Goal: Transaction & Acquisition: Purchase product/service

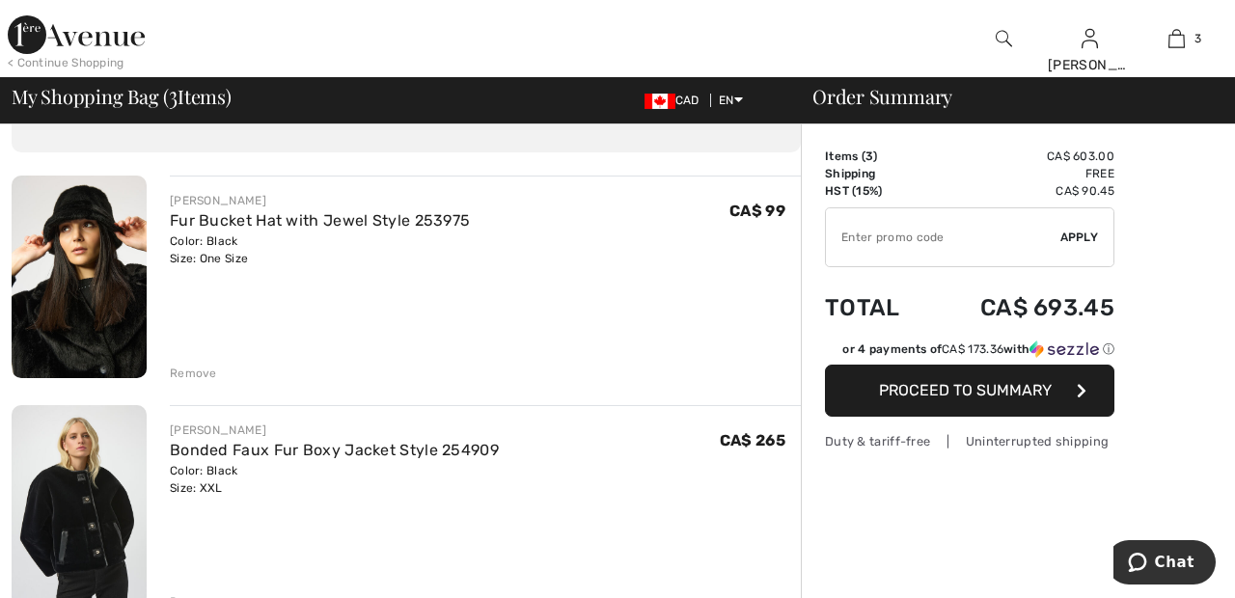
scroll to position [106, 0]
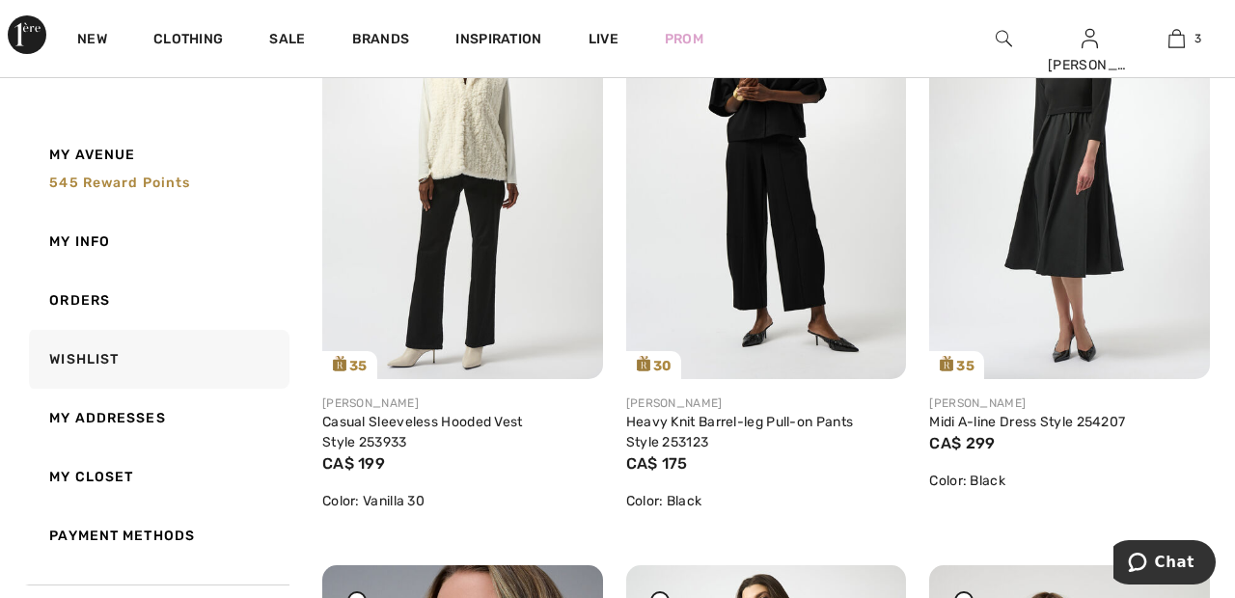
scroll to position [2764, 0]
click at [457, 207] on img at bounding box center [462, 169] width 281 height 420
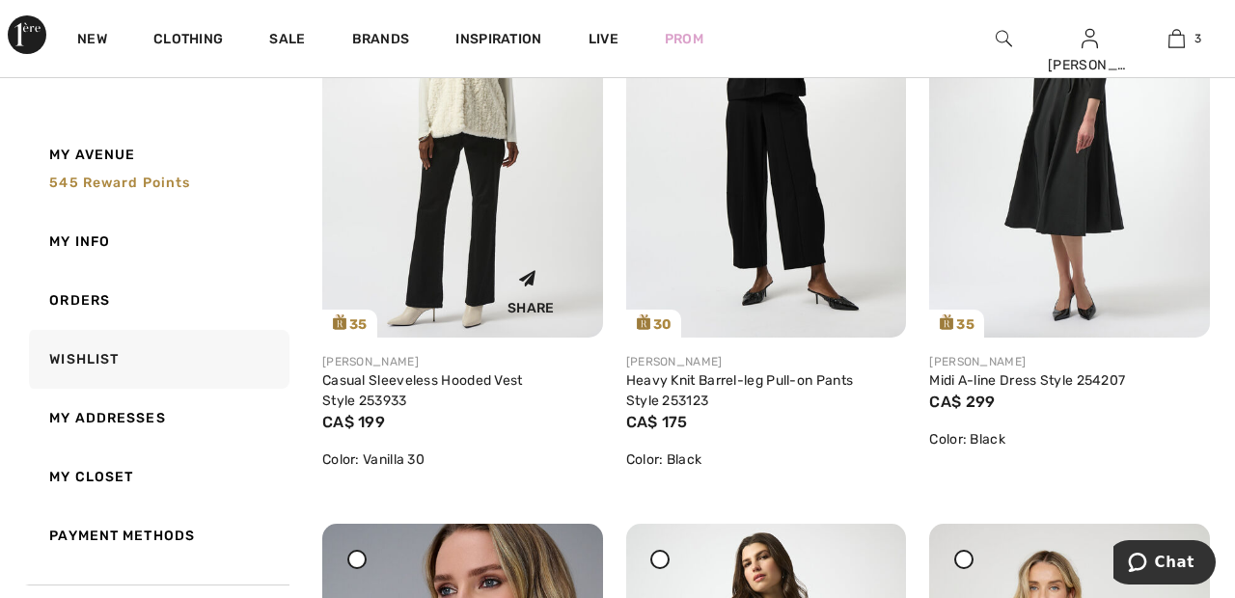
scroll to position [2857, 0]
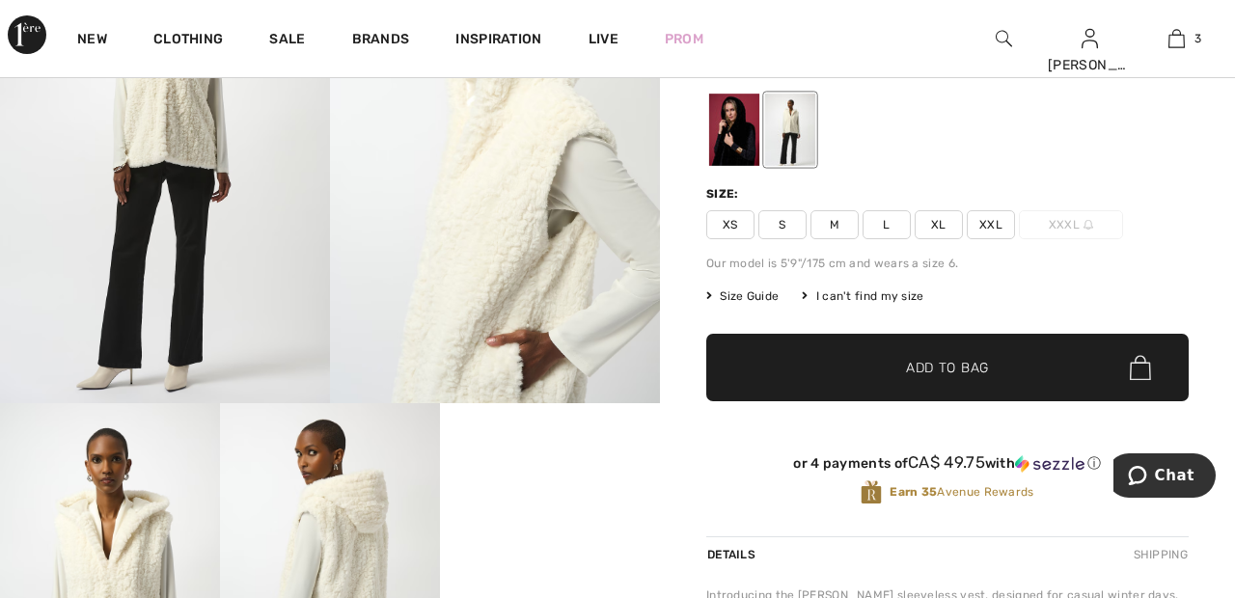
click at [1001, 220] on span "XXL" at bounding box center [990, 224] width 48 height 29
click at [999, 355] on span "✔ Added to Bag Add to Bag" at bounding box center [947, 368] width 482 height 68
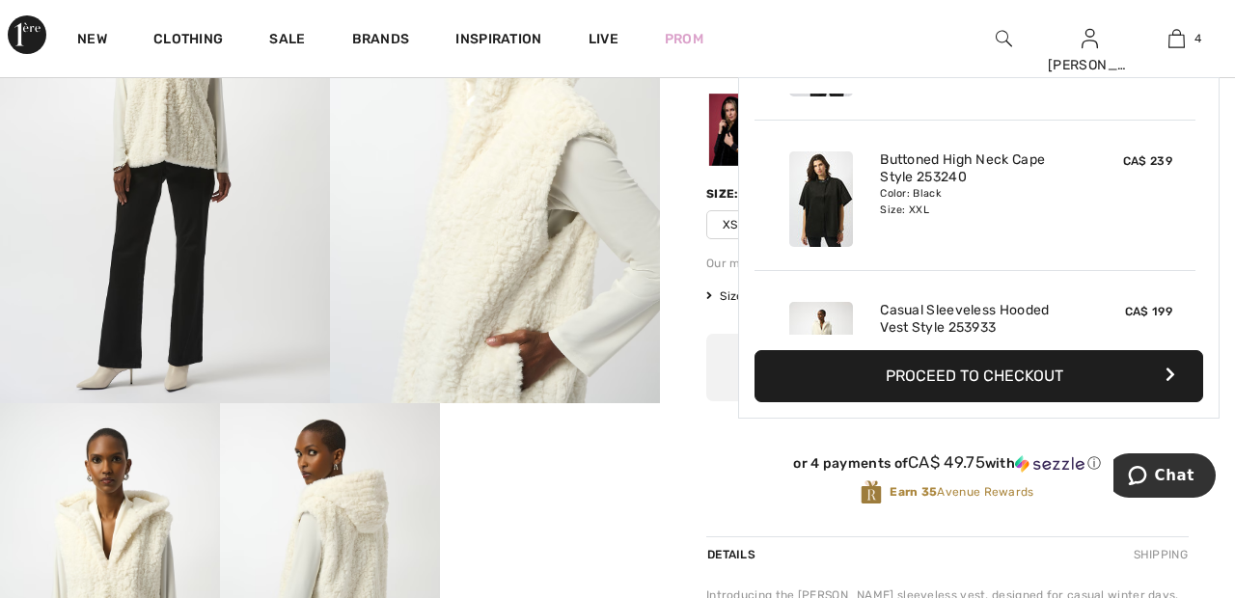
scroll to position [361, 0]
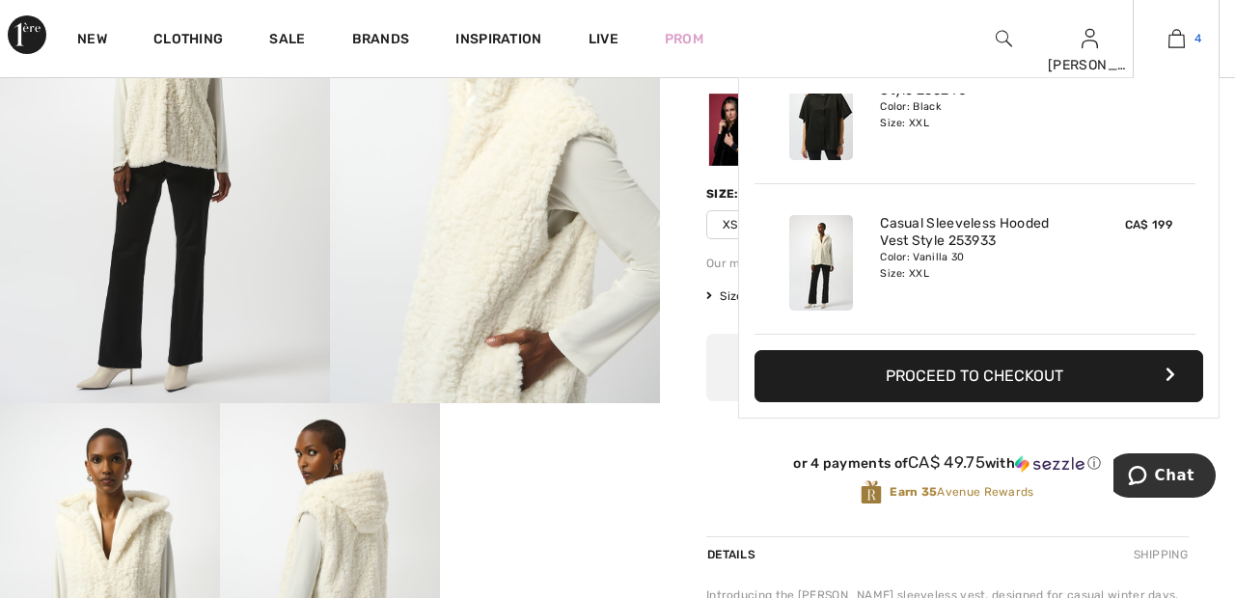
click at [1186, 41] on link "4" at bounding box center [1175, 38] width 85 height 23
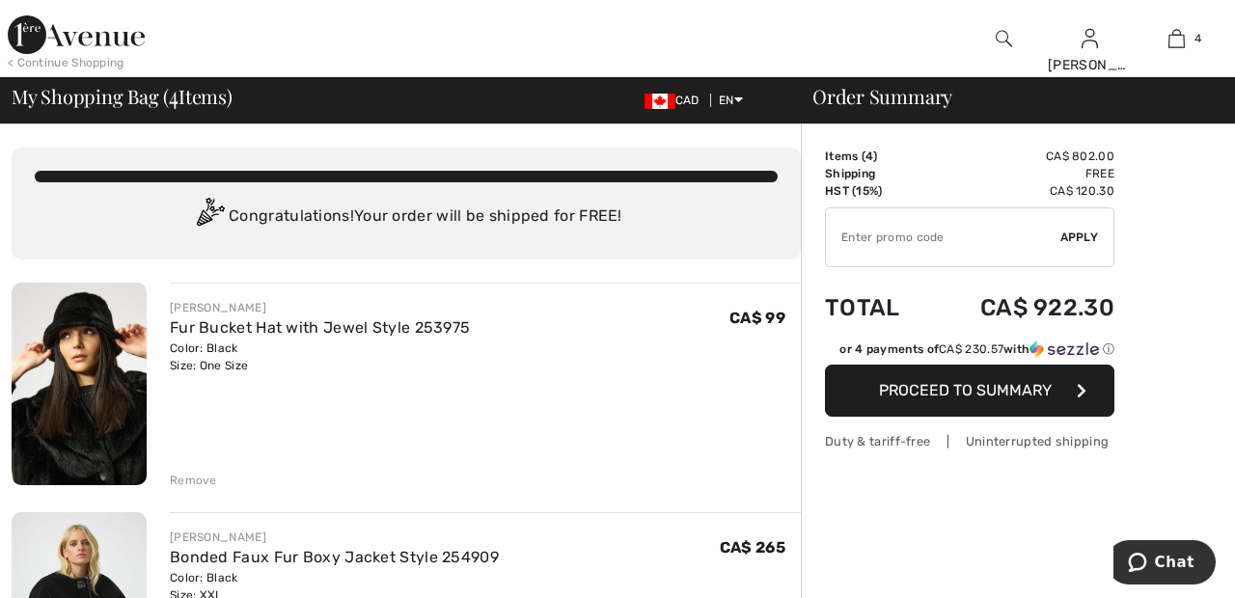
click at [993, 27] on div at bounding box center [1003, 38] width 87 height 77
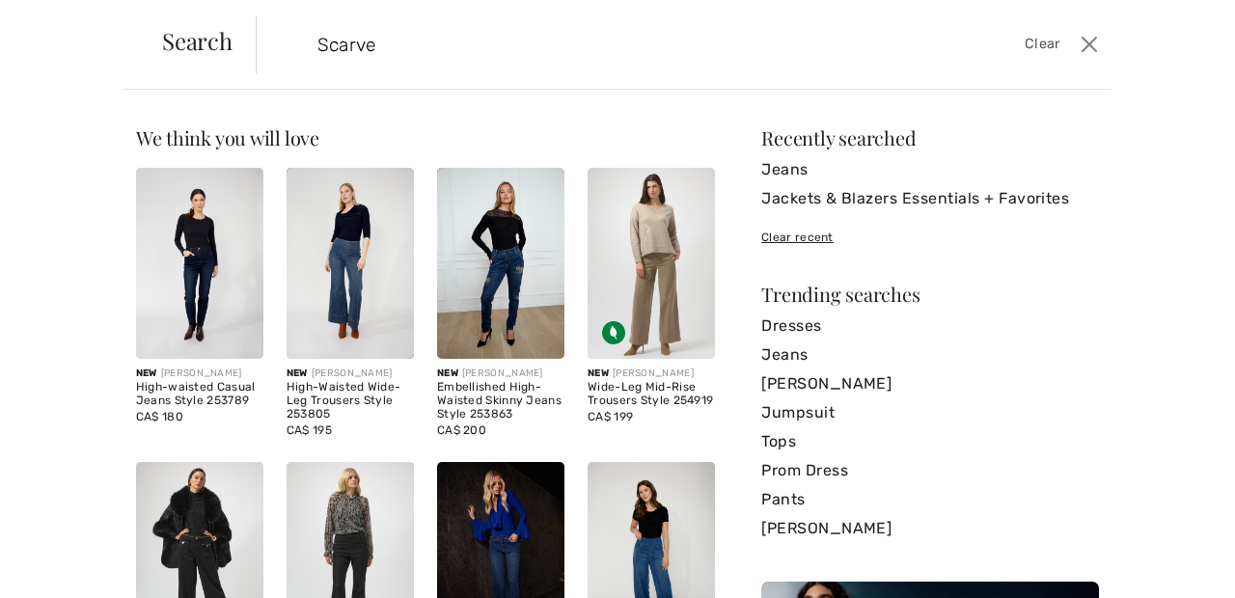
type input "Scarves"
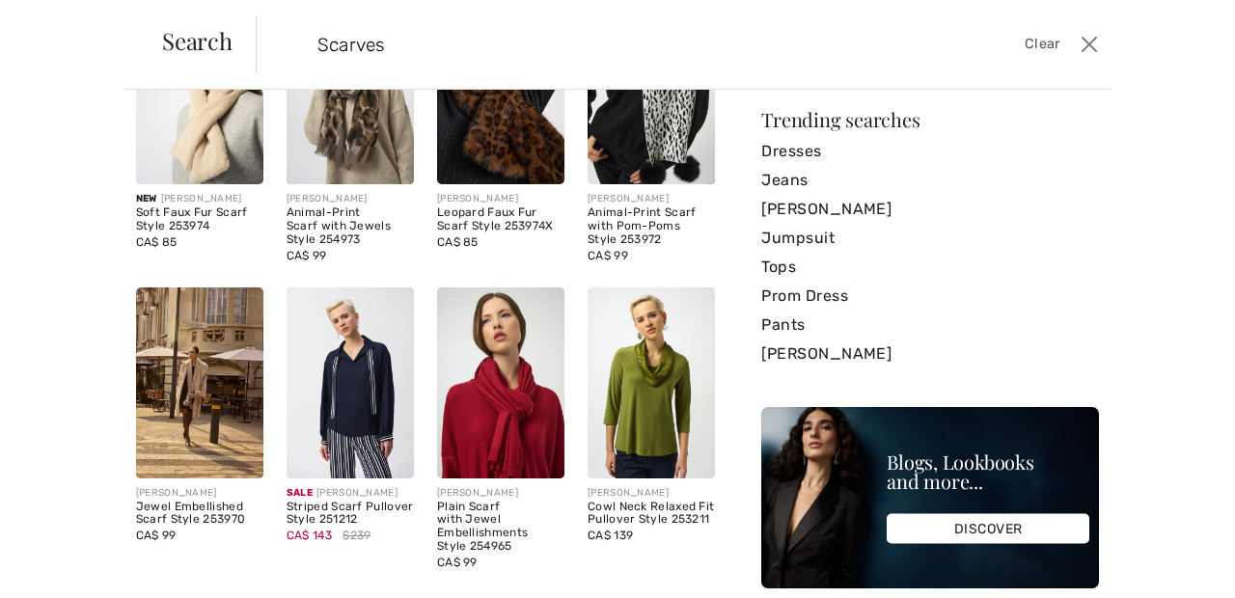
scroll to position [179, 0]
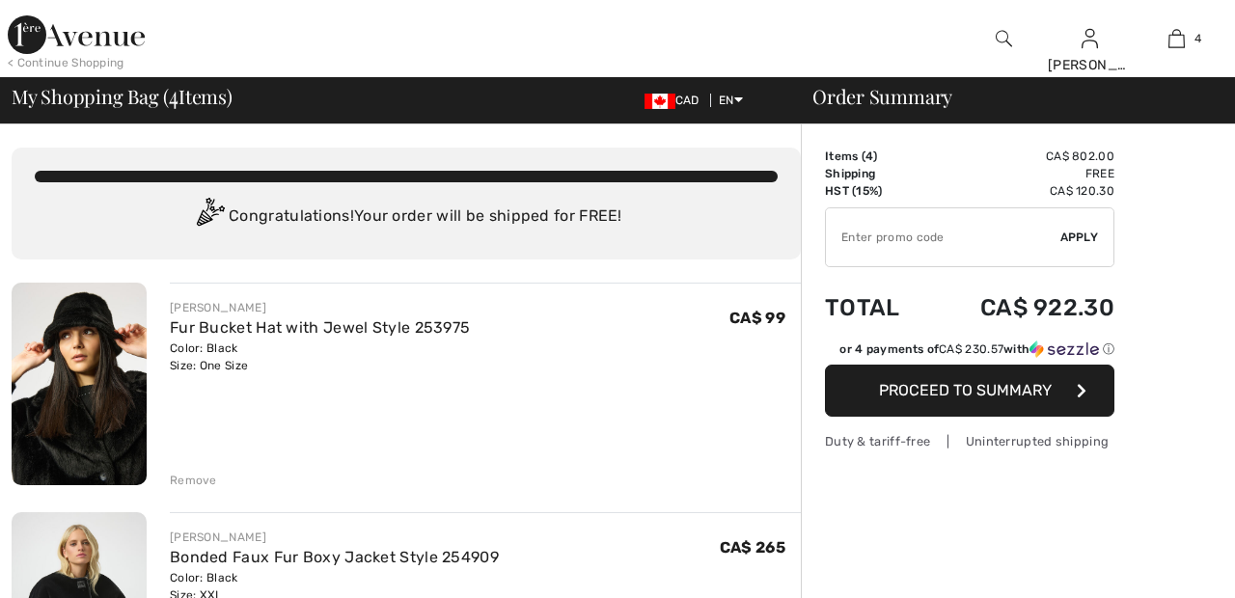
click at [293, 159] on div "You are only CA$ 0.00 away from FREE SHIPPING! Continue Shopping > Congratulati…" at bounding box center [406, 204] width 789 height 112
click at [437, 31] on div at bounding box center [460, 38] width 617 height 77
click at [450, 111] on div "My Shopping Bag ( 4 Items) CAD EN English Français" at bounding box center [400, 100] width 777 height 27
click at [74, 41] on img at bounding box center [76, 34] width 137 height 39
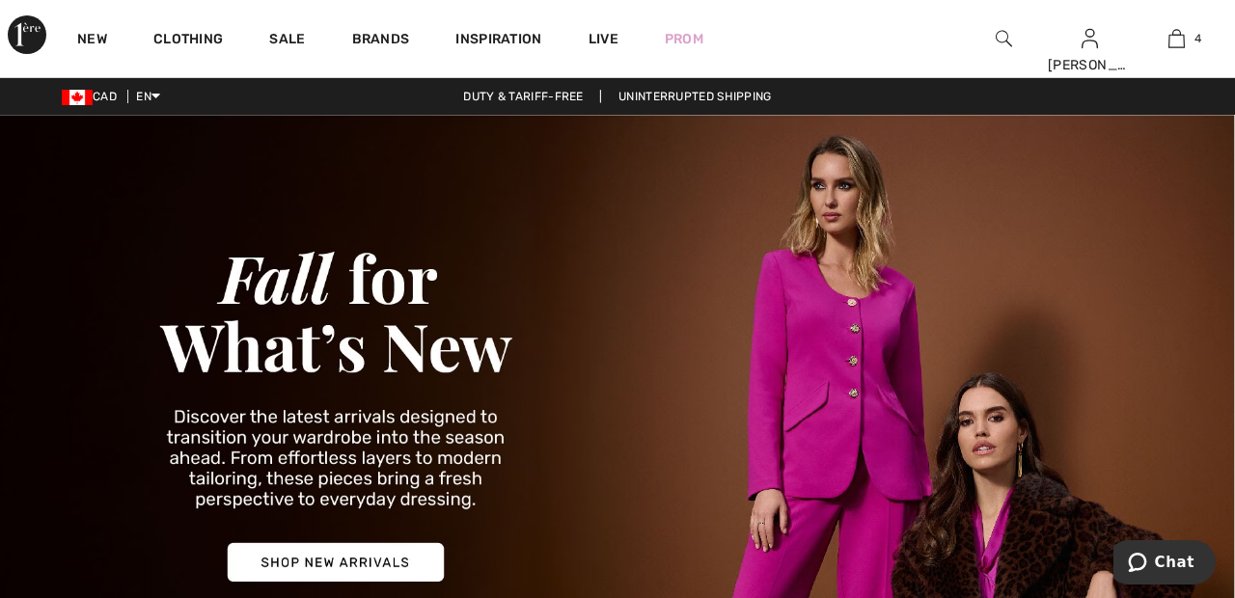
click at [1019, 37] on div at bounding box center [1003, 38] width 87 height 77
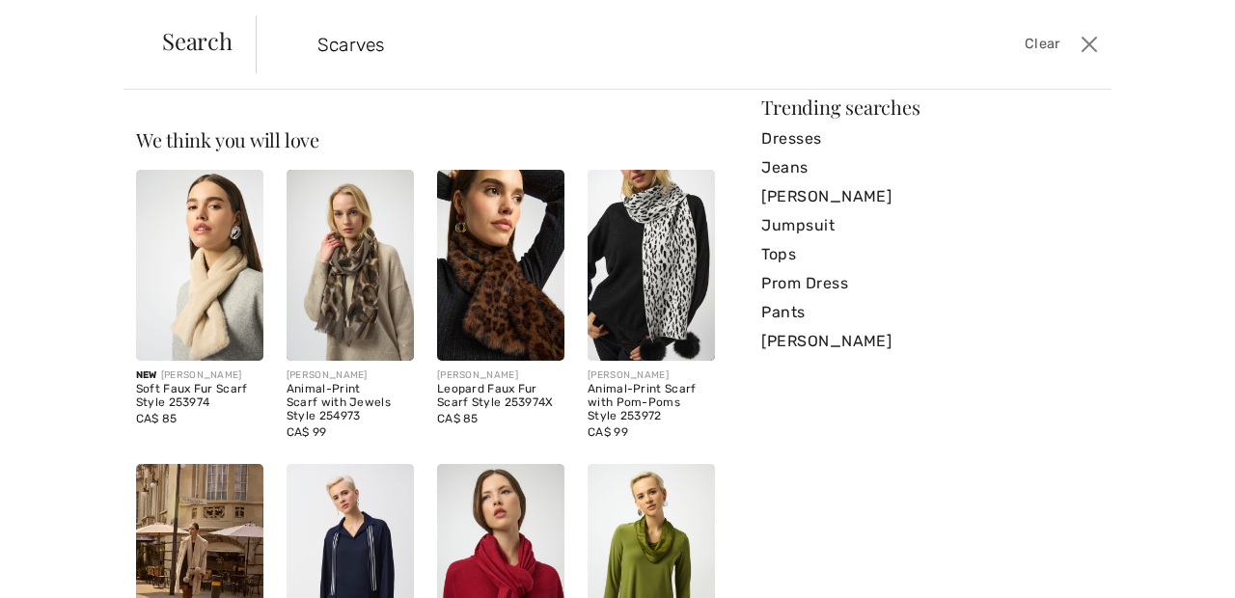
scroll to position [186, 0]
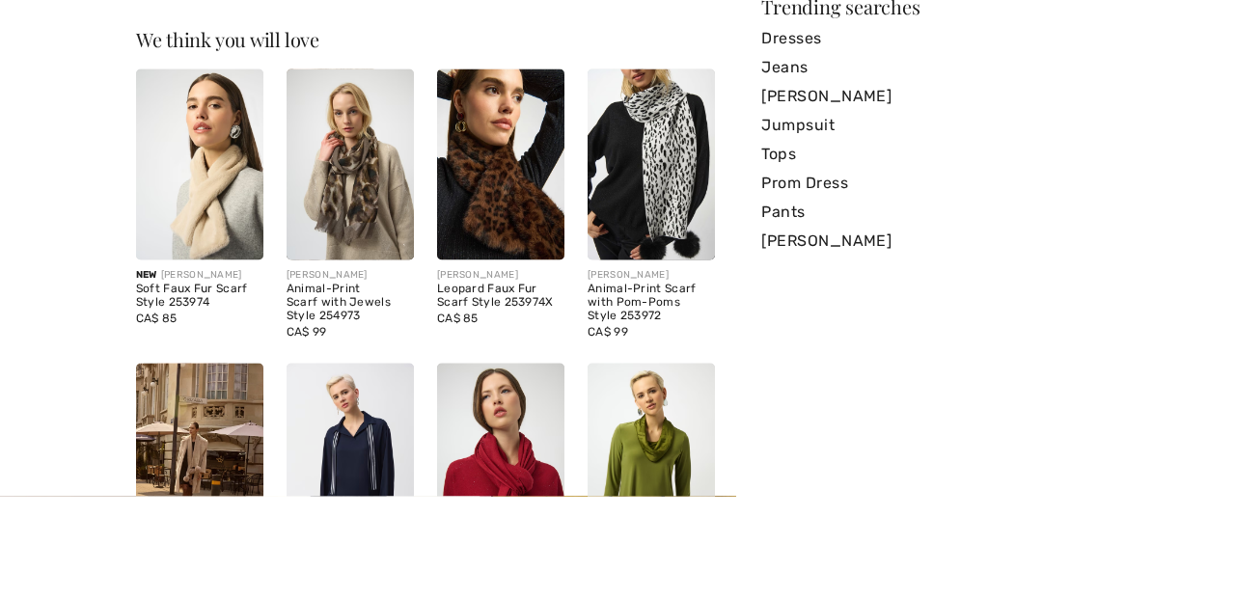
type input "Scarves"
click at [216, 266] on img at bounding box center [199, 266] width 127 height 191
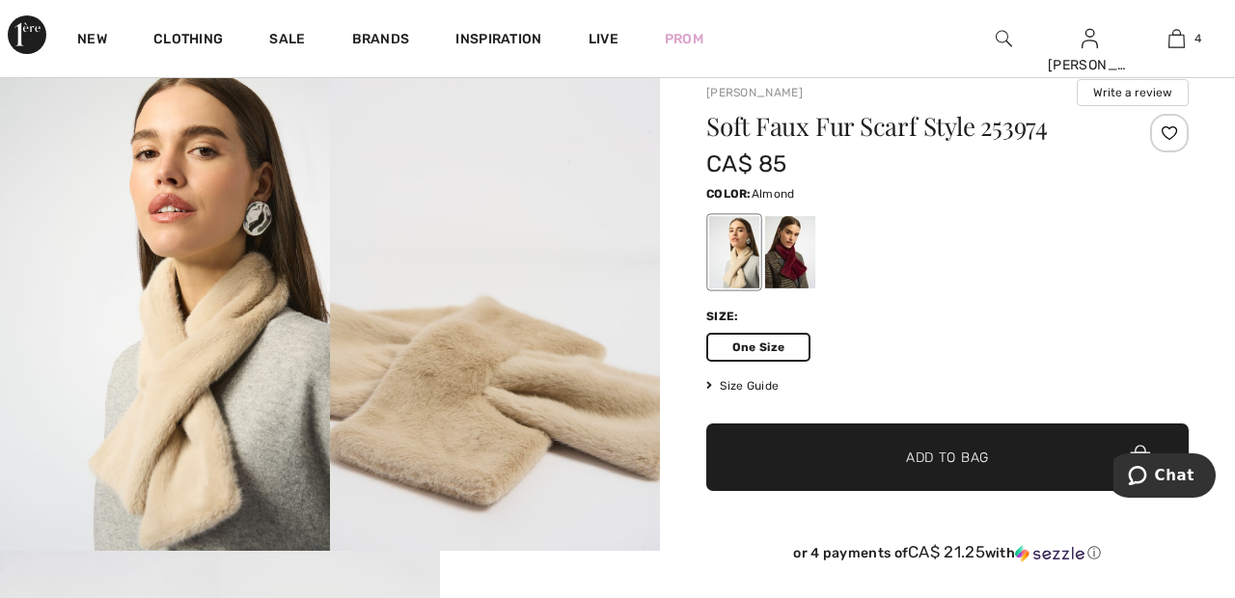
scroll to position [60, 0]
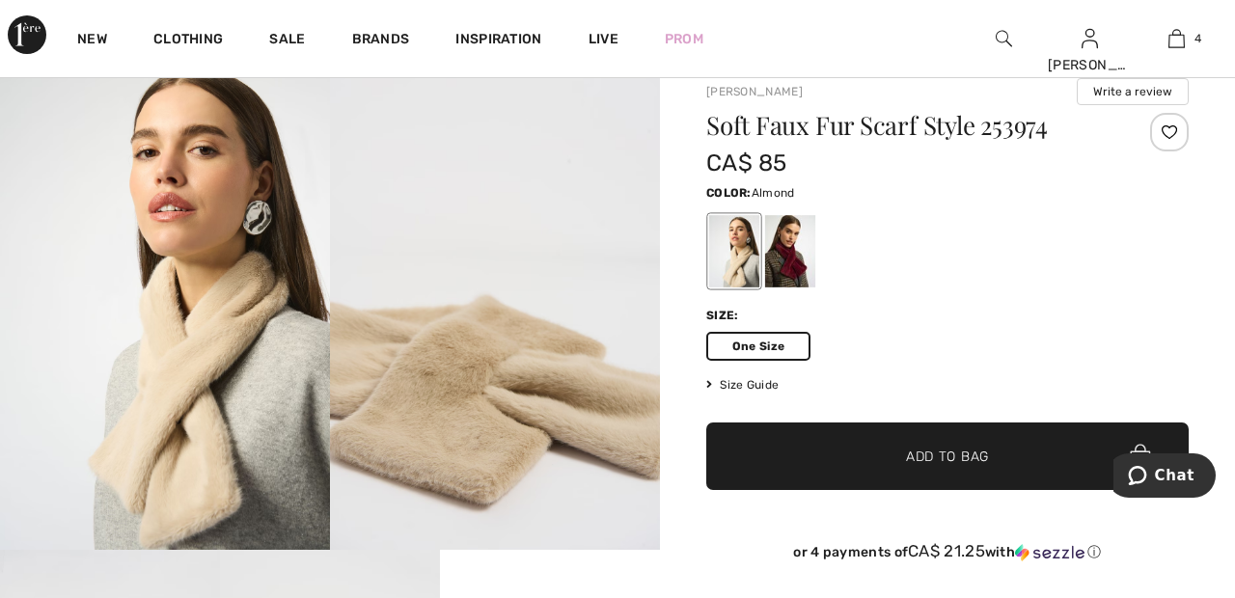
click at [1017, 454] on span "✔ Added to Bag Add to Bag" at bounding box center [947, 456] width 482 height 68
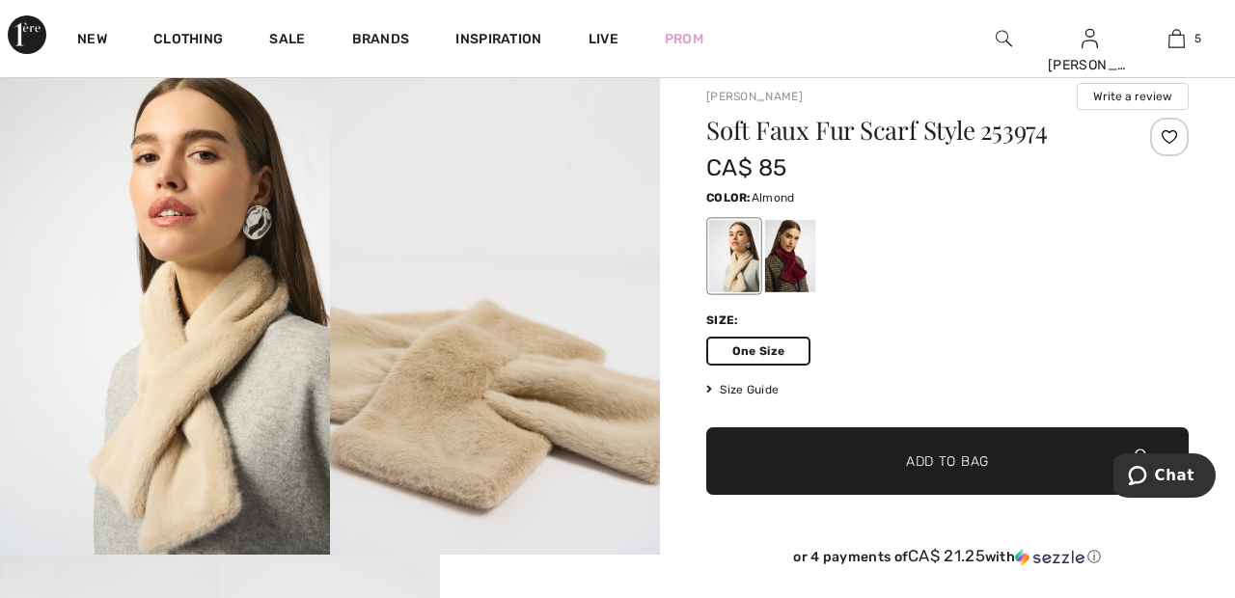
scroll to position [0, 0]
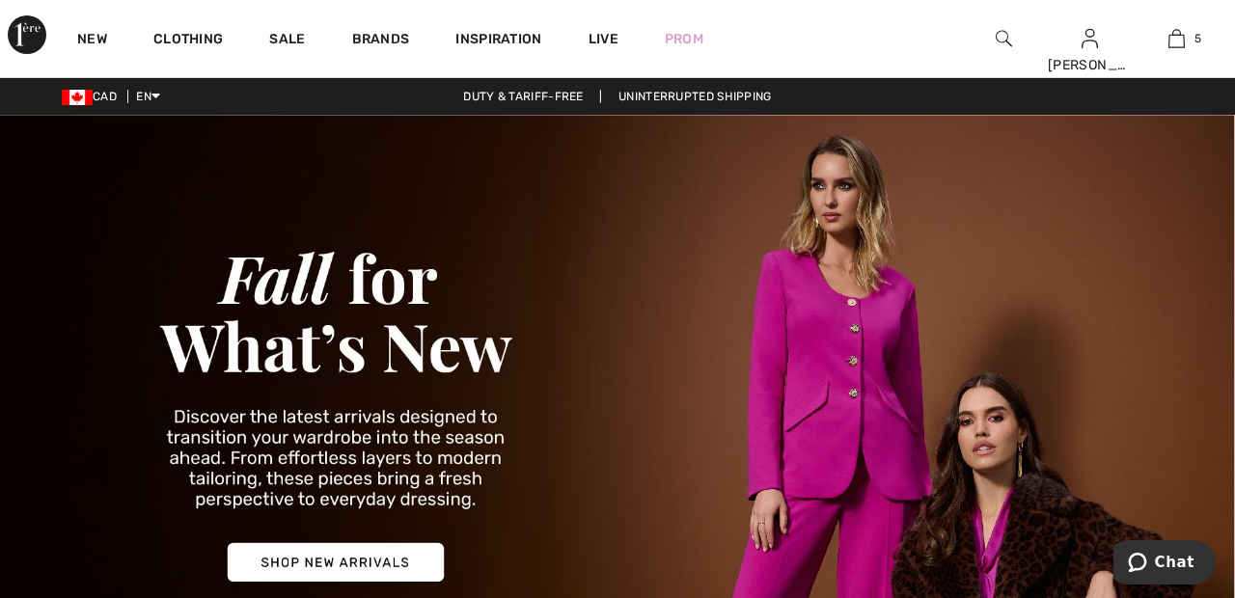
click at [1006, 39] on img at bounding box center [1003, 38] width 16 height 23
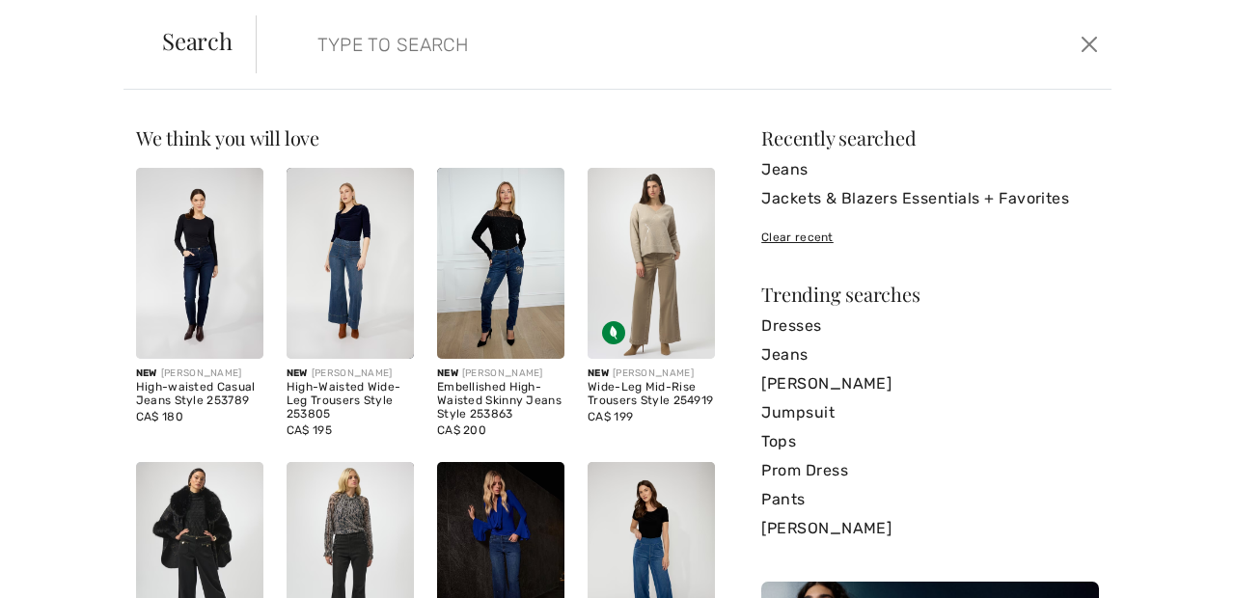
click at [525, 37] on input "search" at bounding box center [593, 44] width 580 height 58
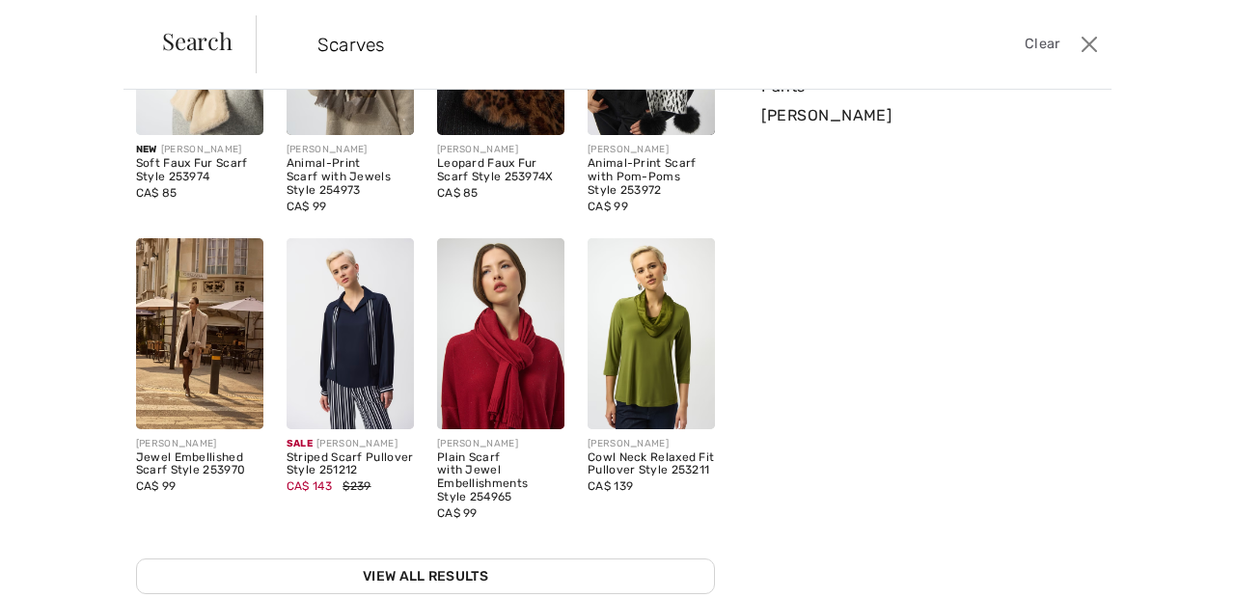
scroll to position [433, 0]
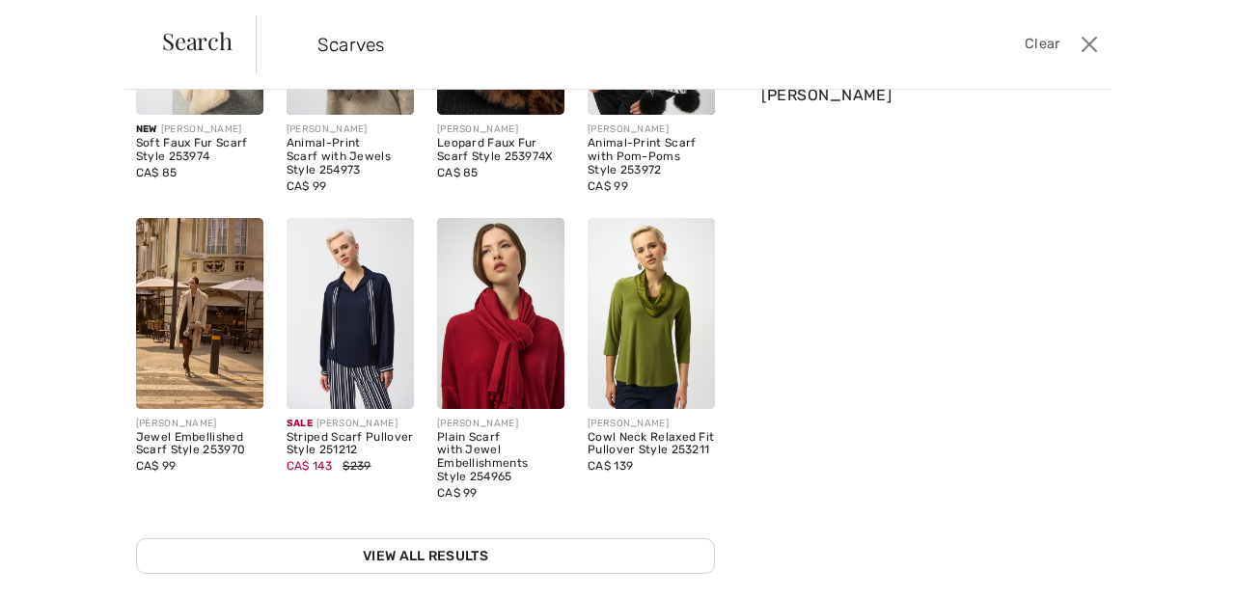
type input "Scarves"
click at [1187, 127] on div "Sorry, no results found for " Scarves " Some helpful tips for your search: Doub…" at bounding box center [617, 344] width 1235 height 508
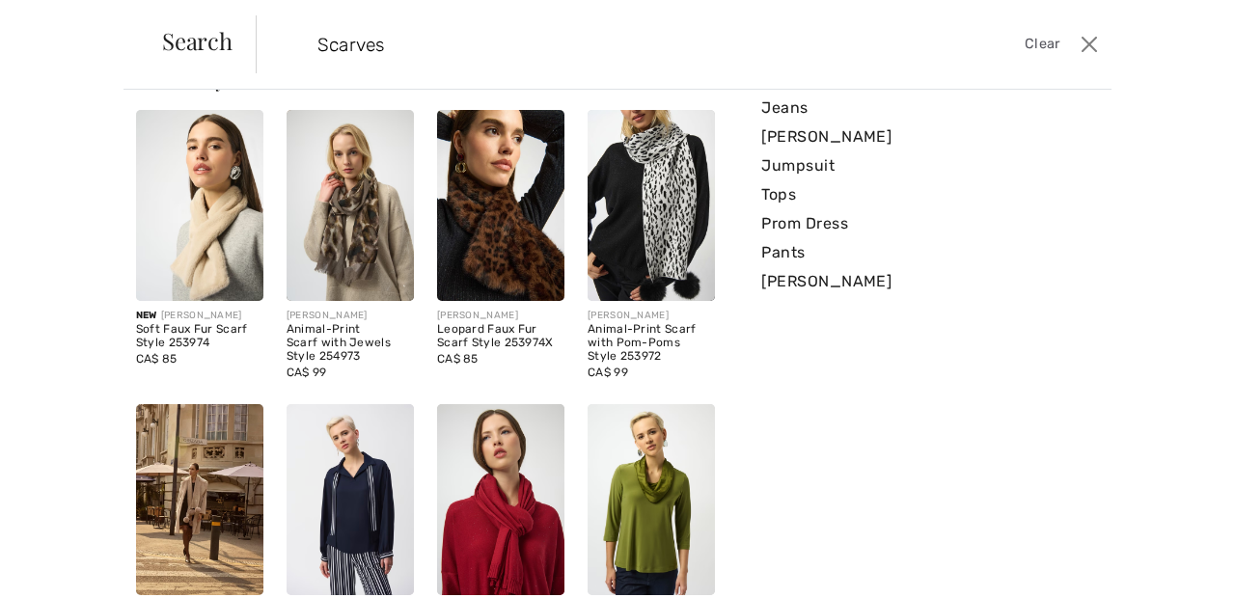
scroll to position [202, 0]
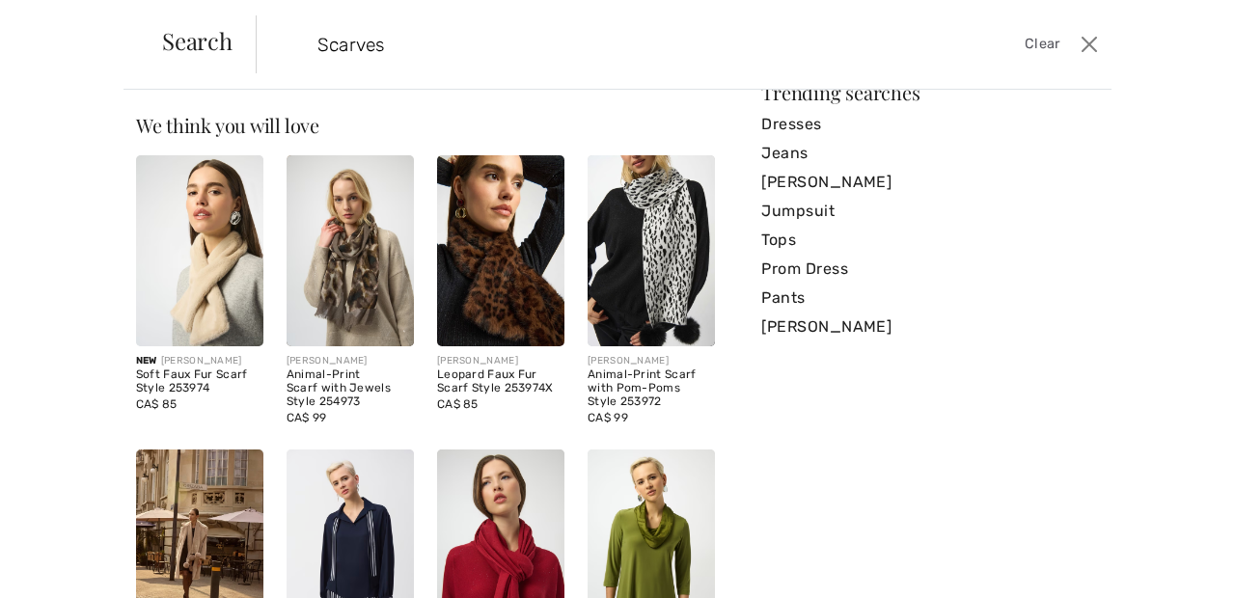
click at [505, 255] on img at bounding box center [500, 250] width 127 height 191
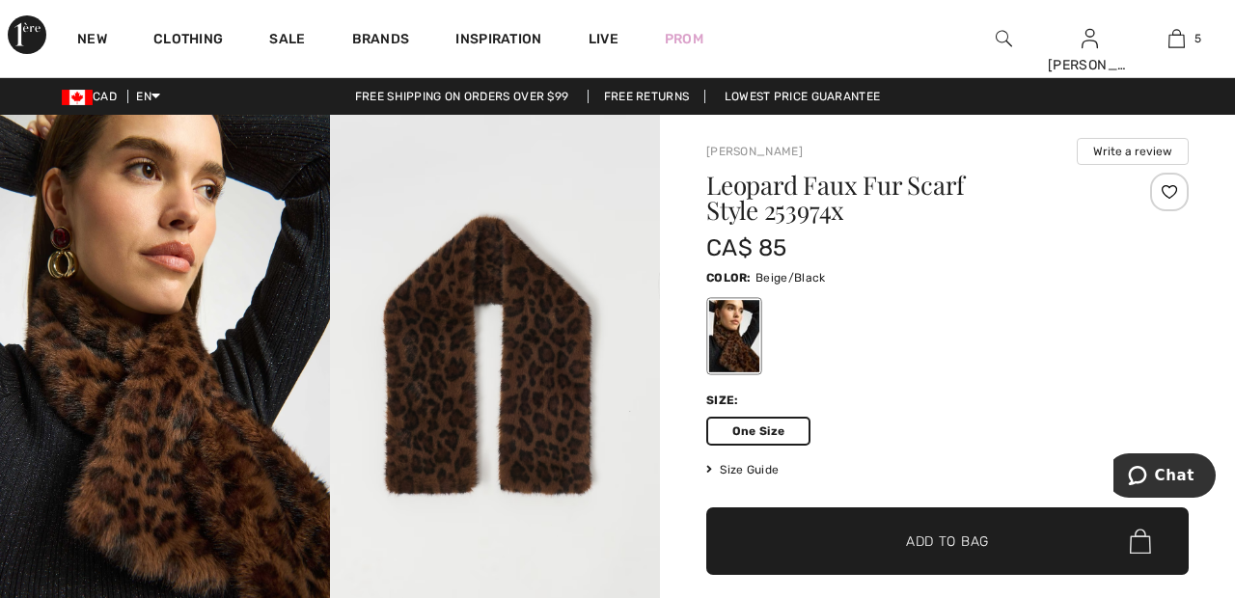
click at [988, 46] on div at bounding box center [1003, 38] width 87 height 77
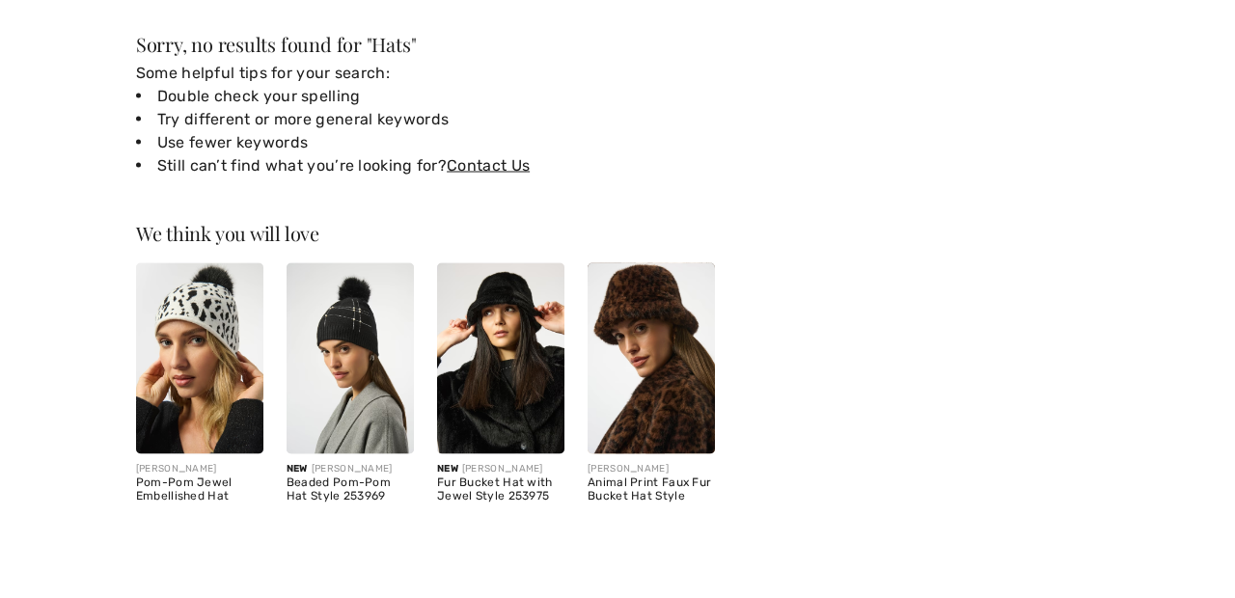
type input "Hats"
click at [1129, 232] on div "Sorry, no results found for " Hats " Some helpful tips for your search: Double …" at bounding box center [617, 344] width 1235 height 508
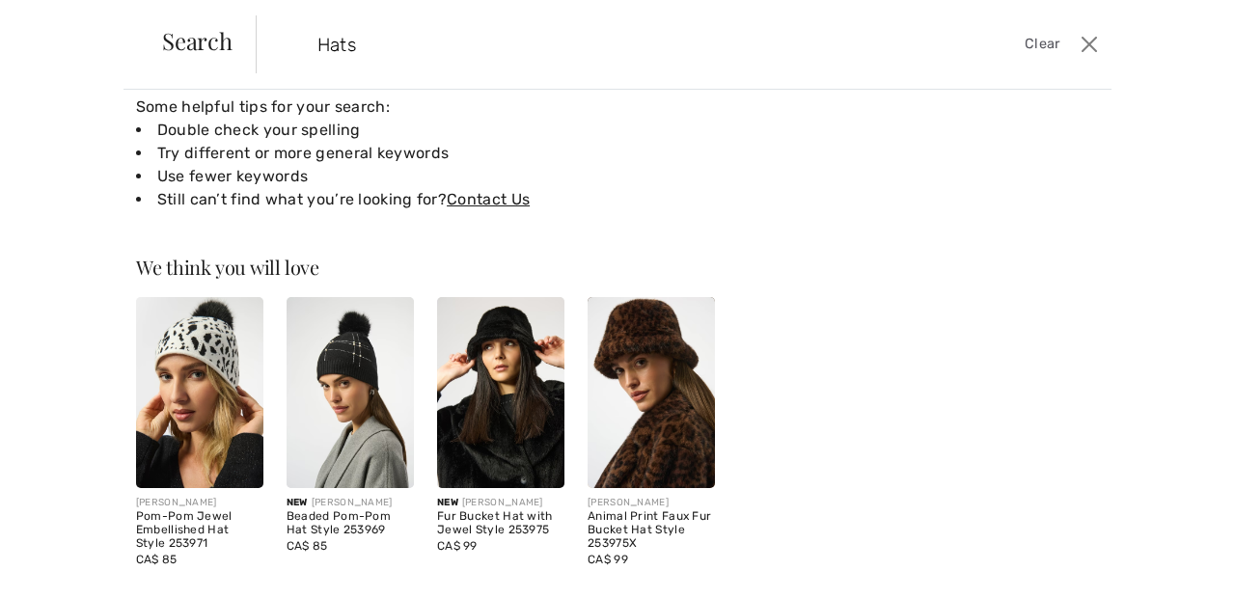
scroll to position [90, 0]
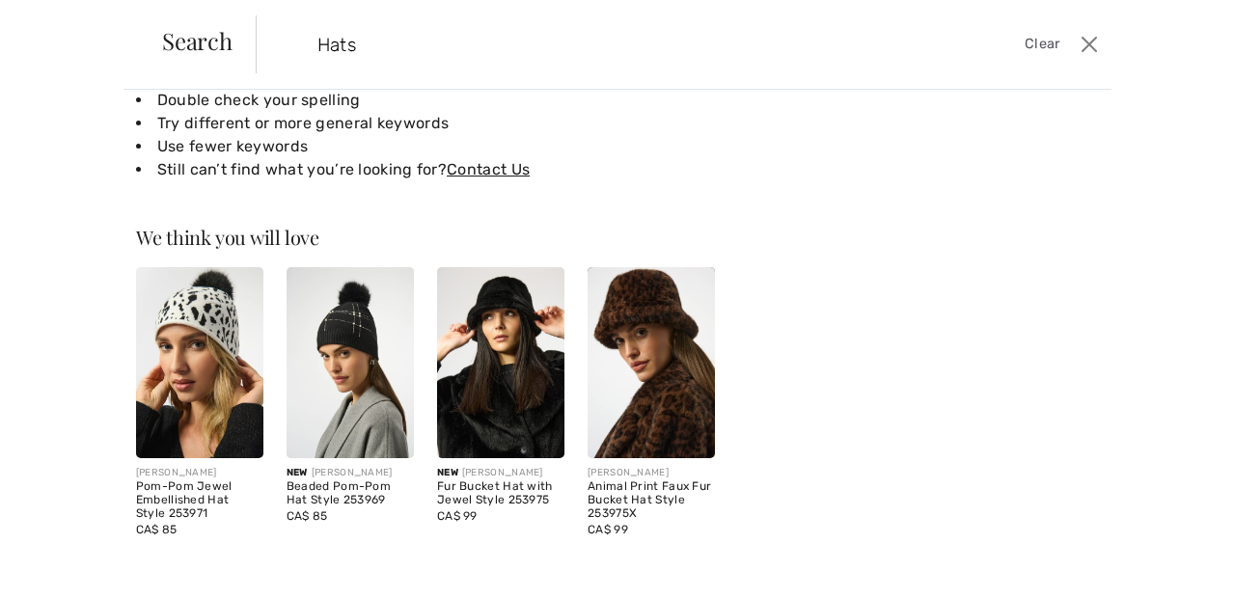
click at [647, 330] on img at bounding box center [650, 362] width 127 height 191
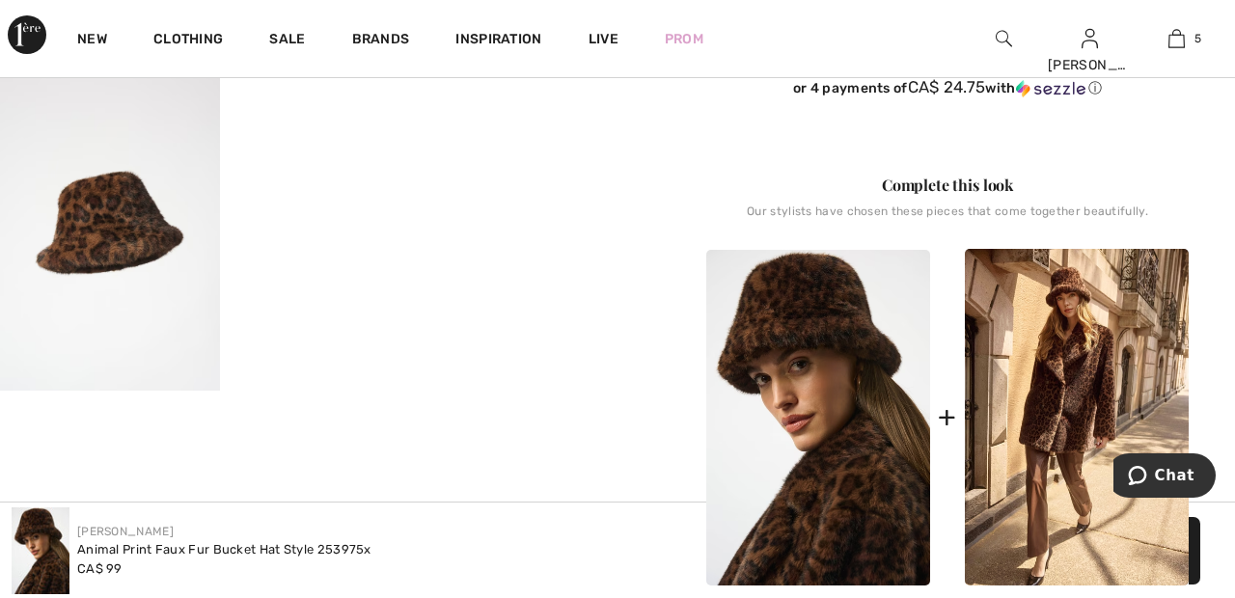
scroll to position [547, 0]
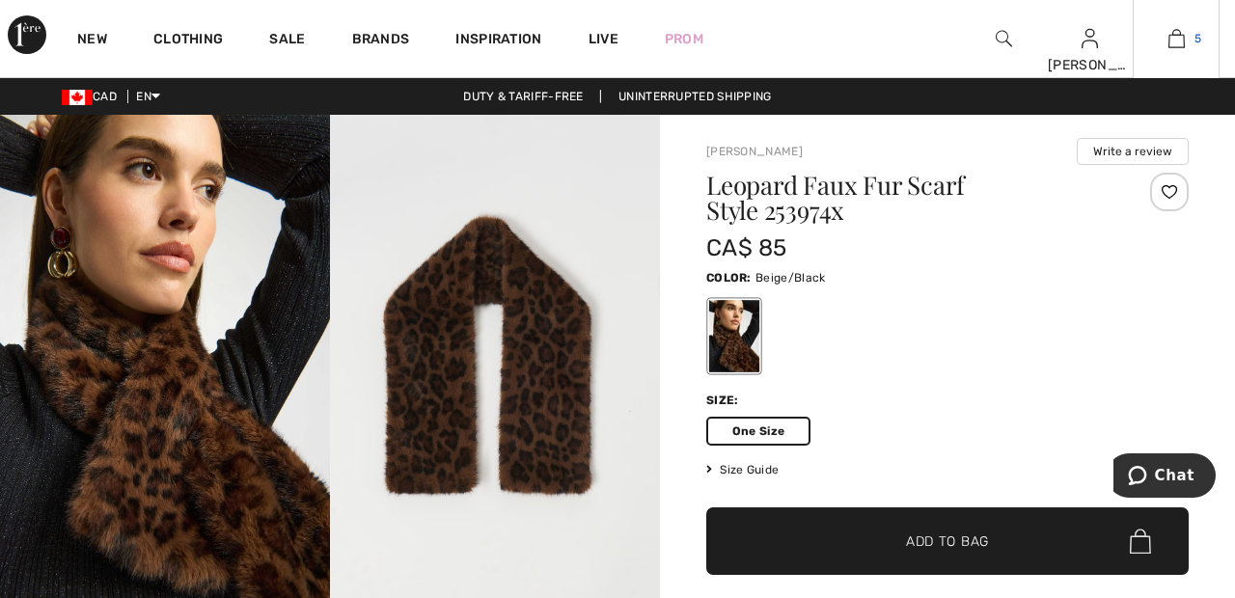
click at [1197, 39] on span "5" at bounding box center [1197, 38] width 7 height 17
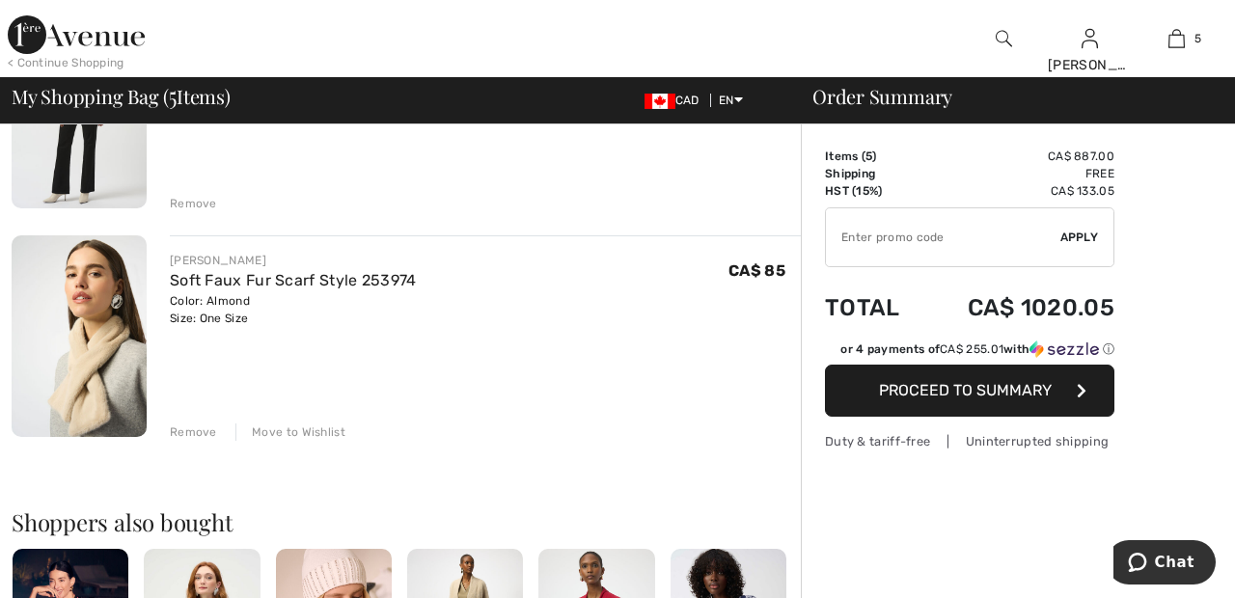
scroll to position [967, 0]
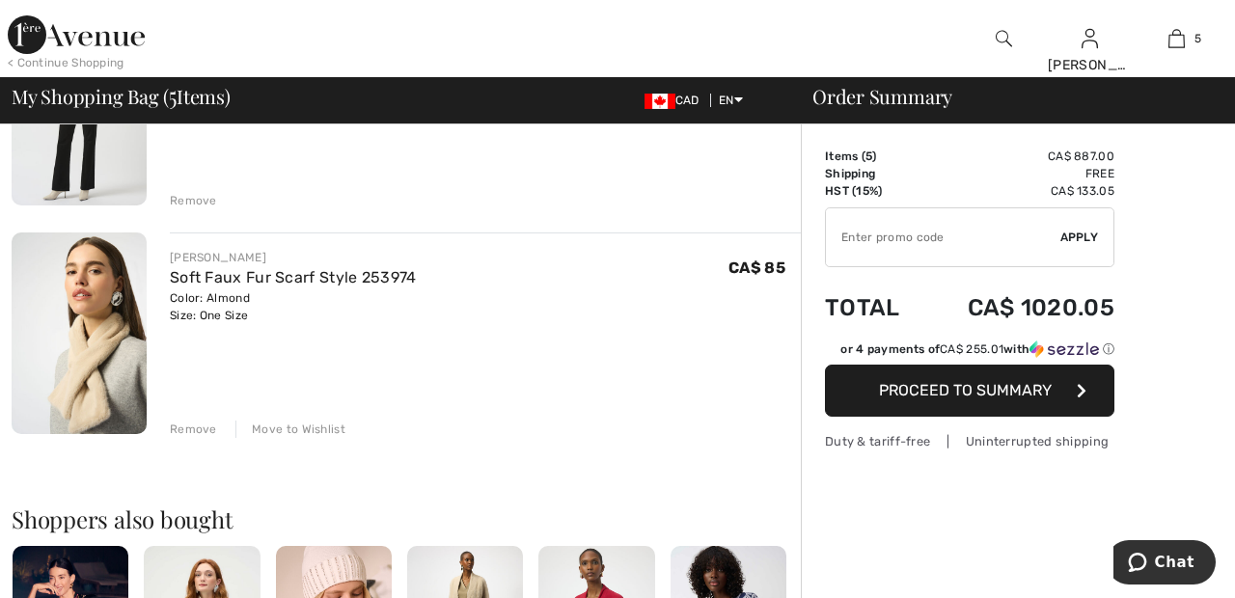
click at [183, 427] on div "Remove" at bounding box center [193, 429] width 47 height 17
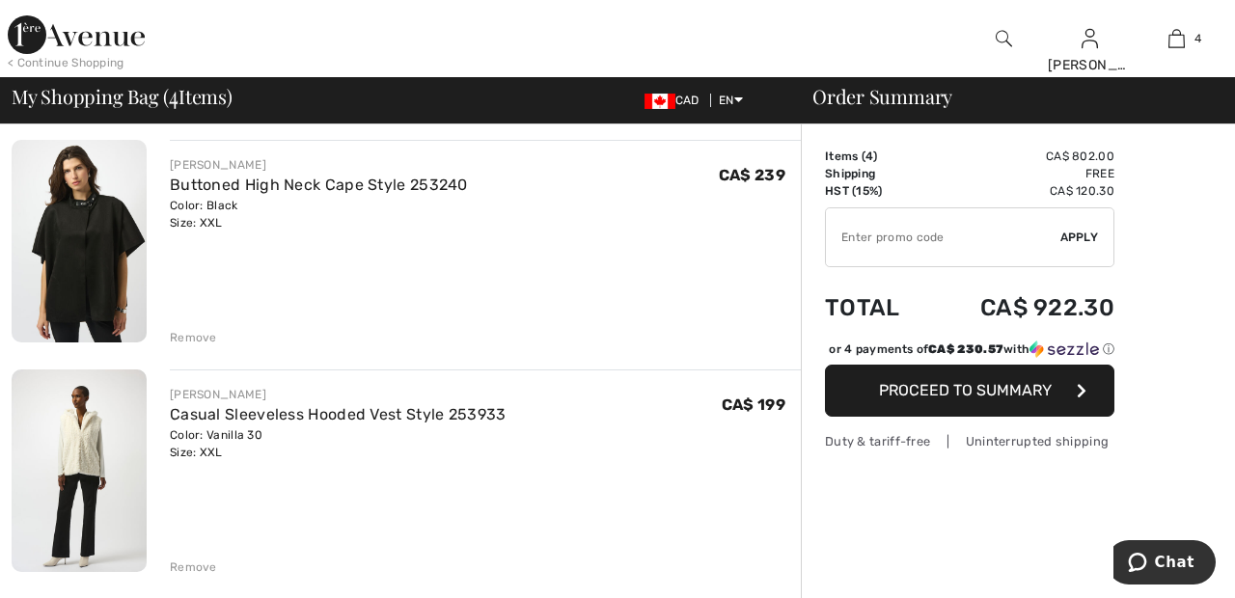
scroll to position [609, 0]
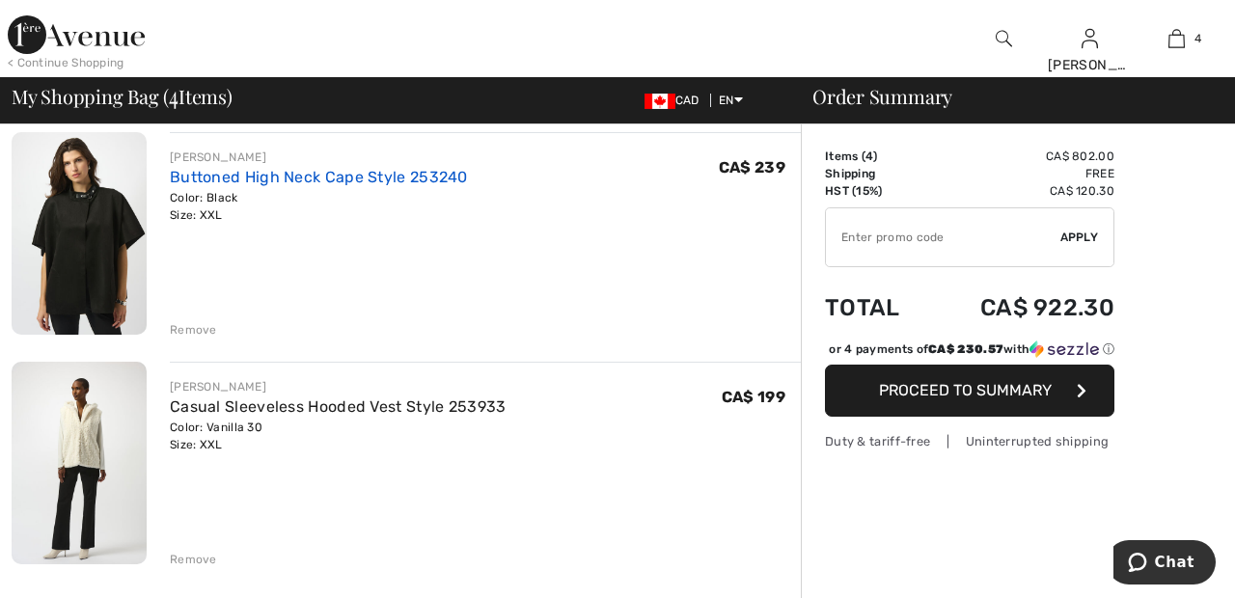
click at [376, 180] on link "Buttoned High Neck Cape Style 253240" at bounding box center [319, 177] width 298 height 18
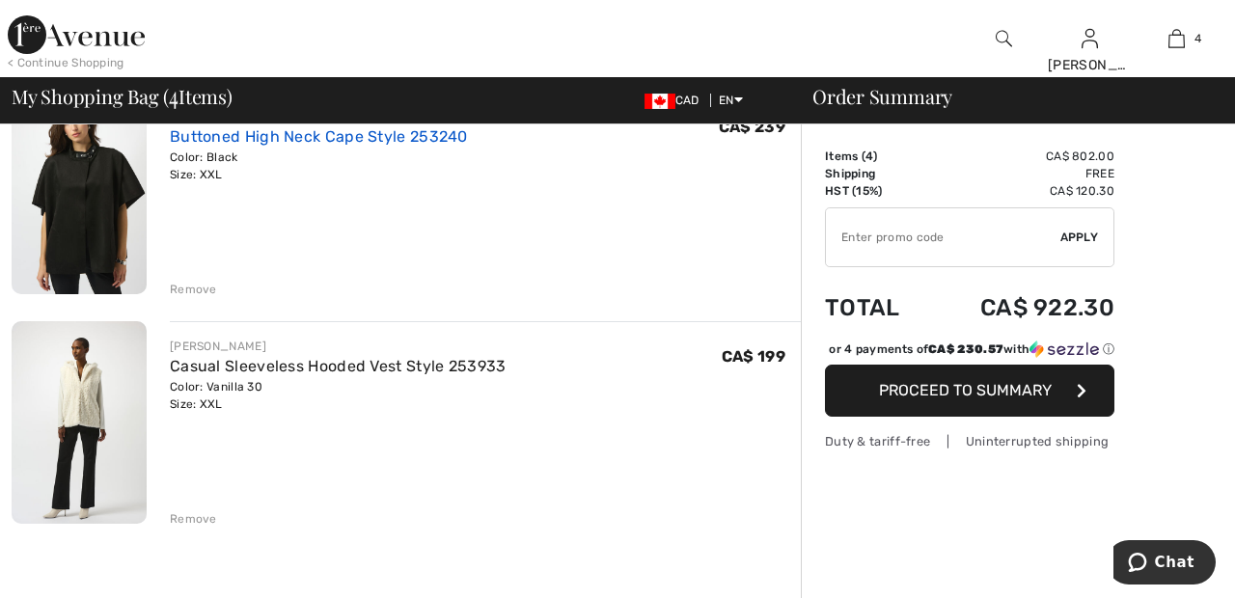
scroll to position [701, 0]
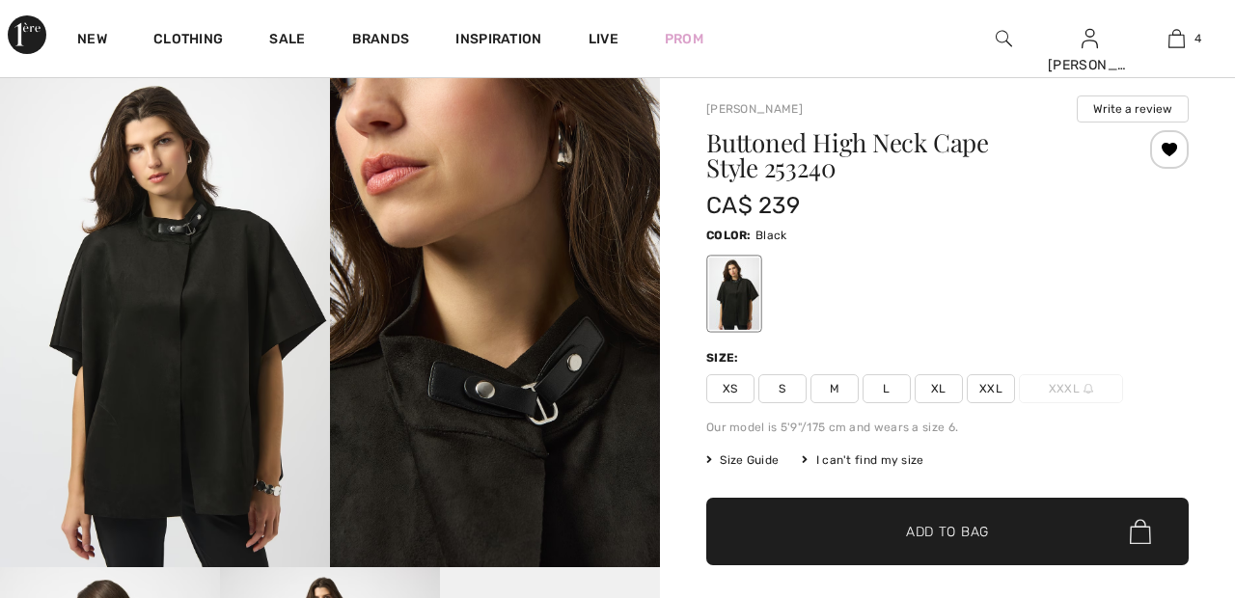
scroll to position [47, 0]
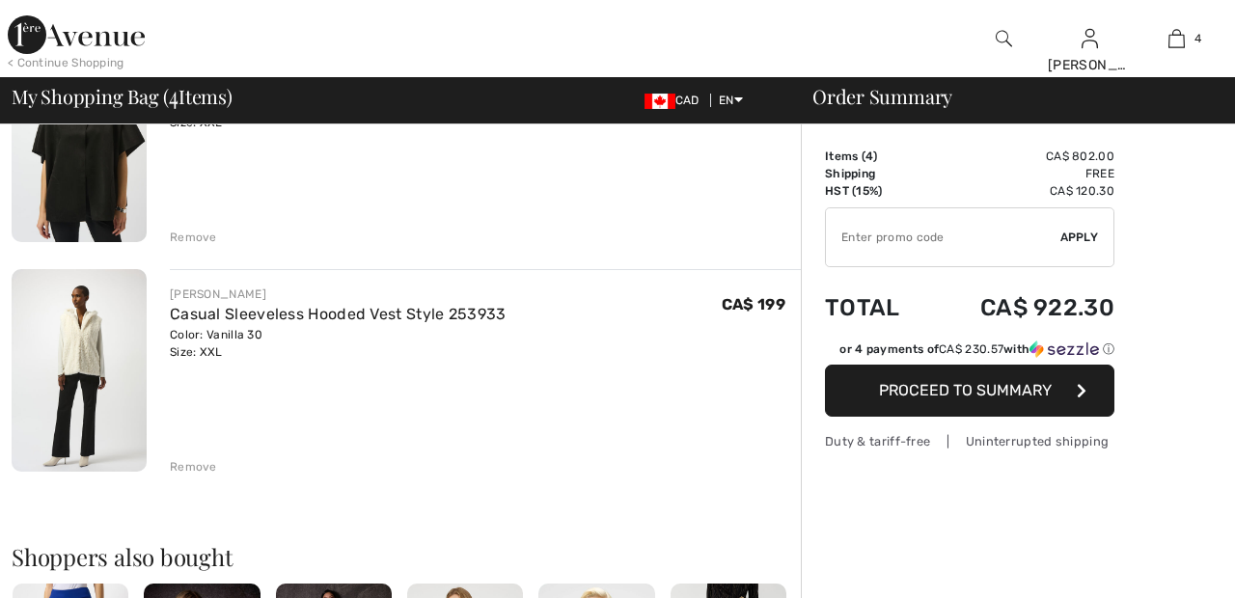
scroll to position [701, 0]
click at [286, 311] on link "Casual Sleeveless Hooded Vest Style 253933" at bounding box center [338, 314] width 337 height 18
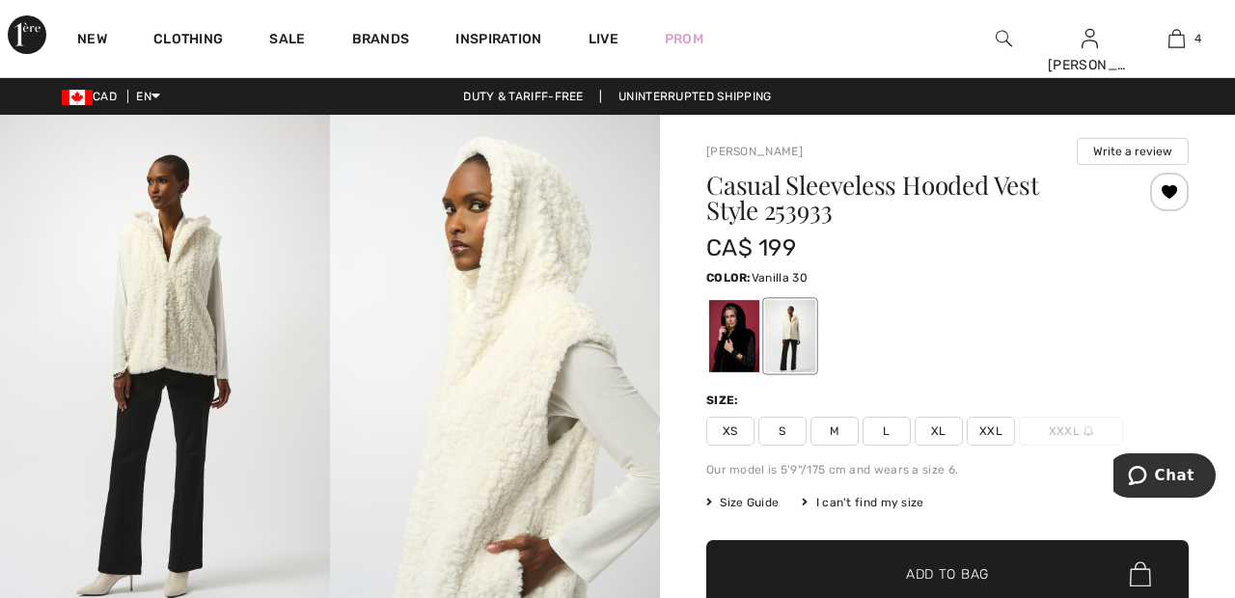
click at [723, 326] on div at bounding box center [734, 336] width 50 height 72
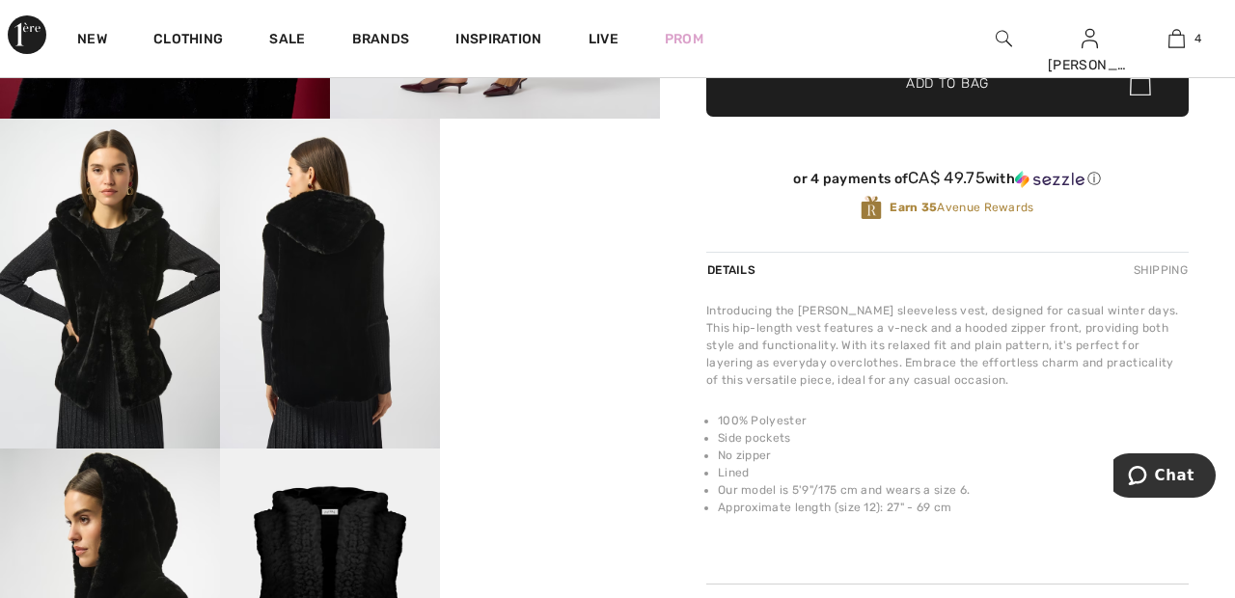
scroll to position [501, 0]
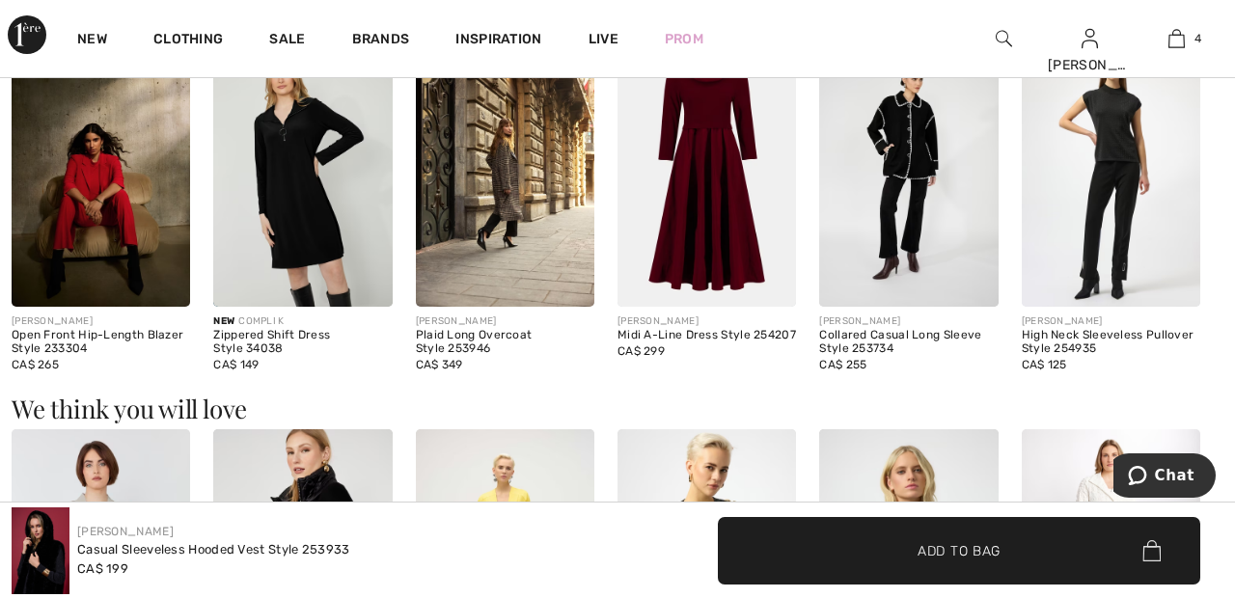
click at [725, 213] on img at bounding box center [706, 173] width 178 height 268
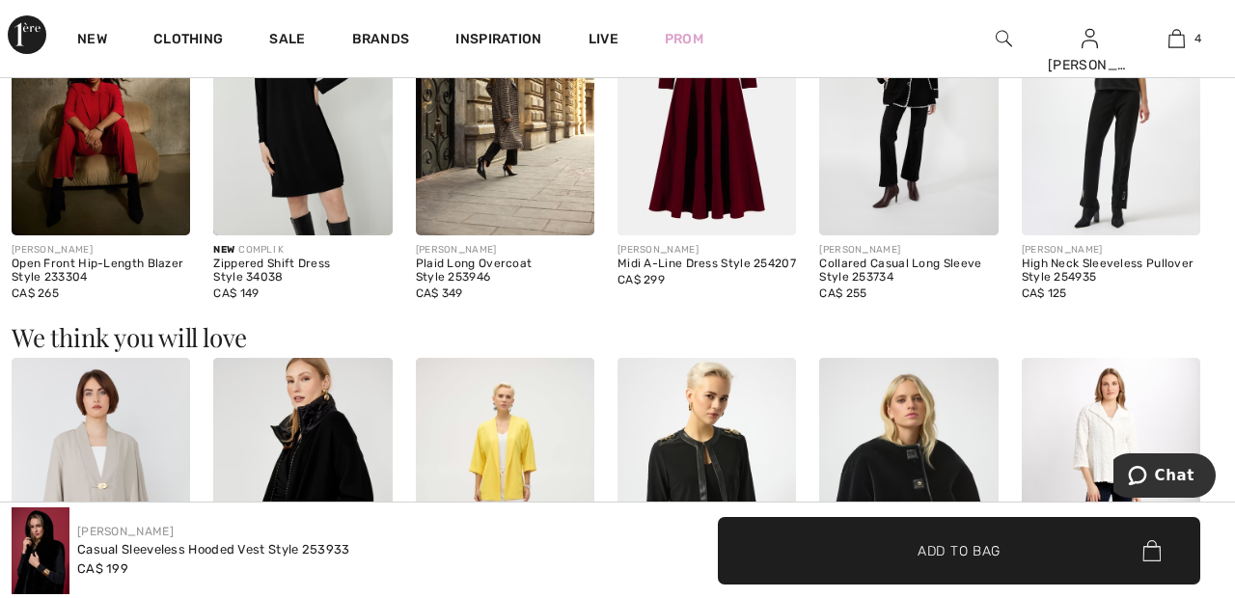
scroll to position [1379, 0]
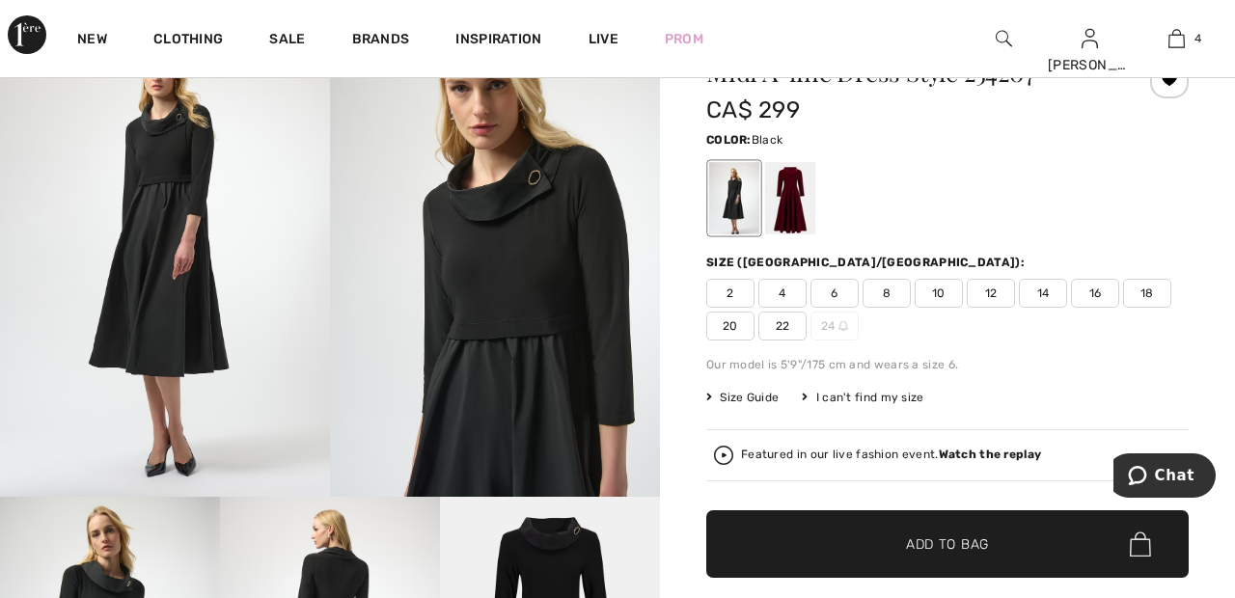
click at [795, 184] on div at bounding box center [790, 198] width 50 height 72
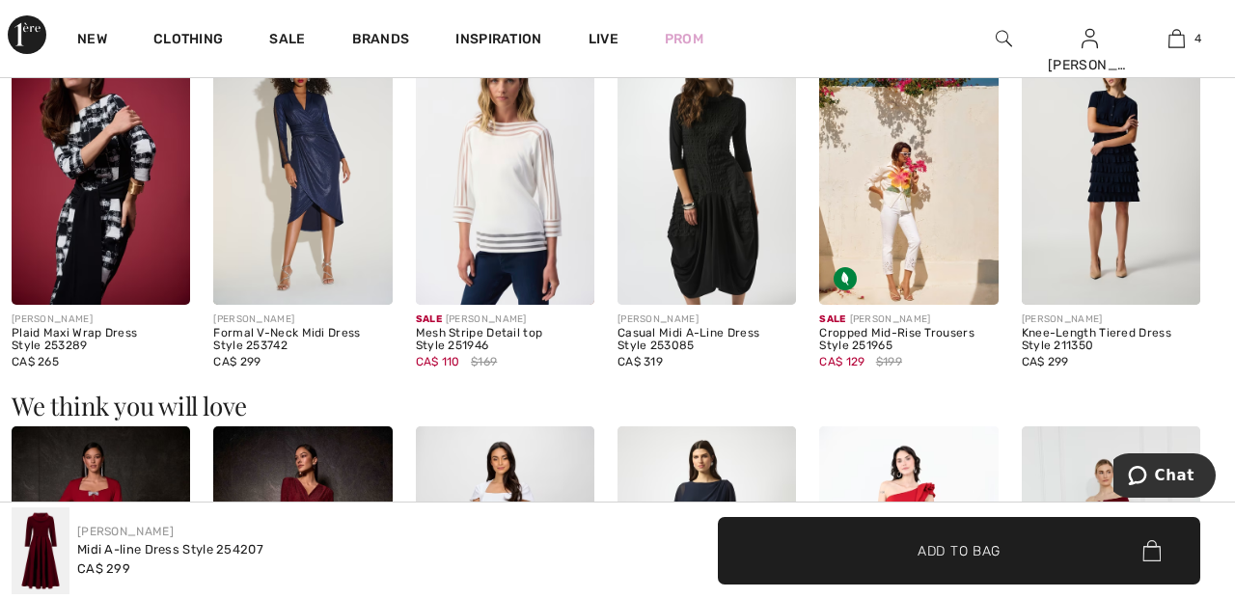
scroll to position [1337, 0]
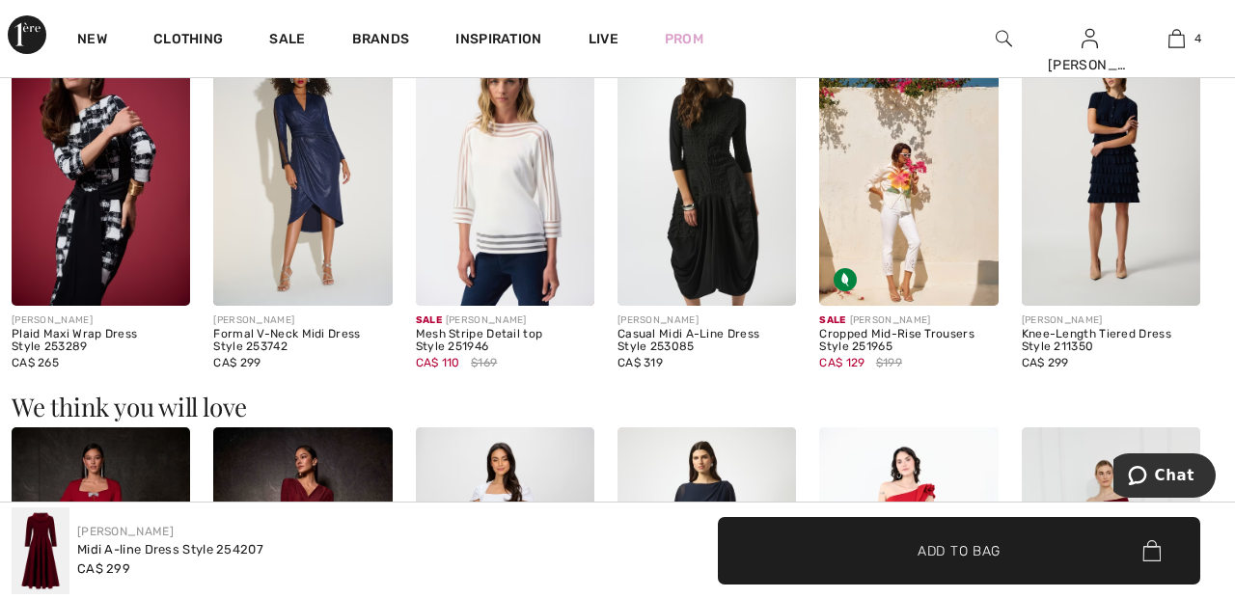
click at [728, 214] on img at bounding box center [706, 172] width 178 height 268
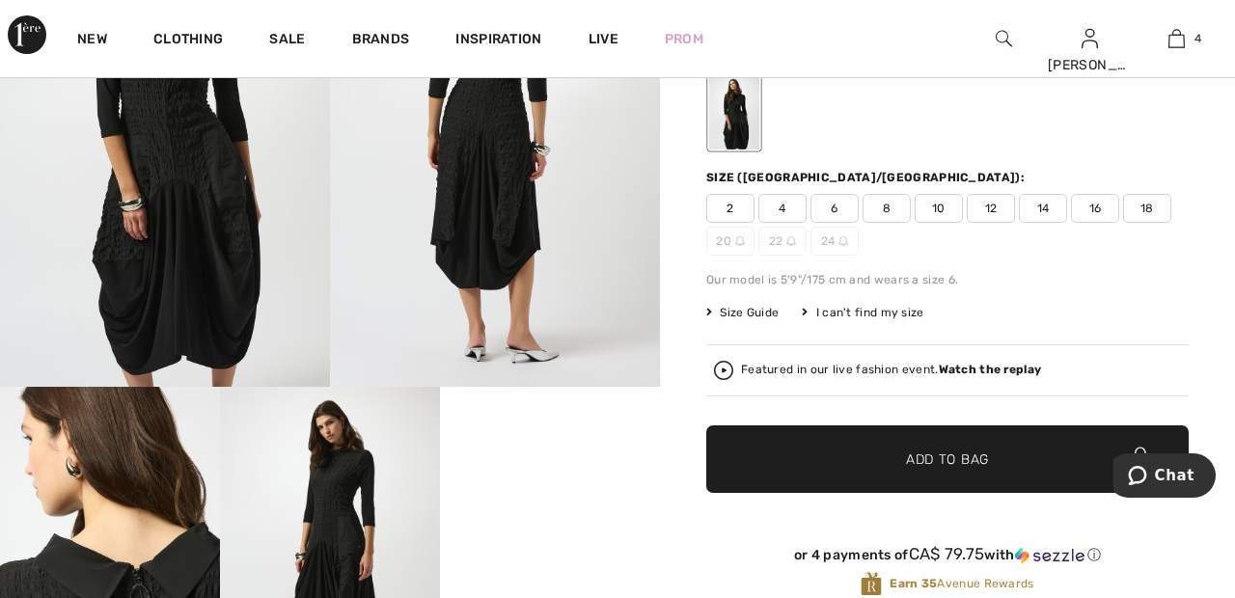
scroll to position [222, 0]
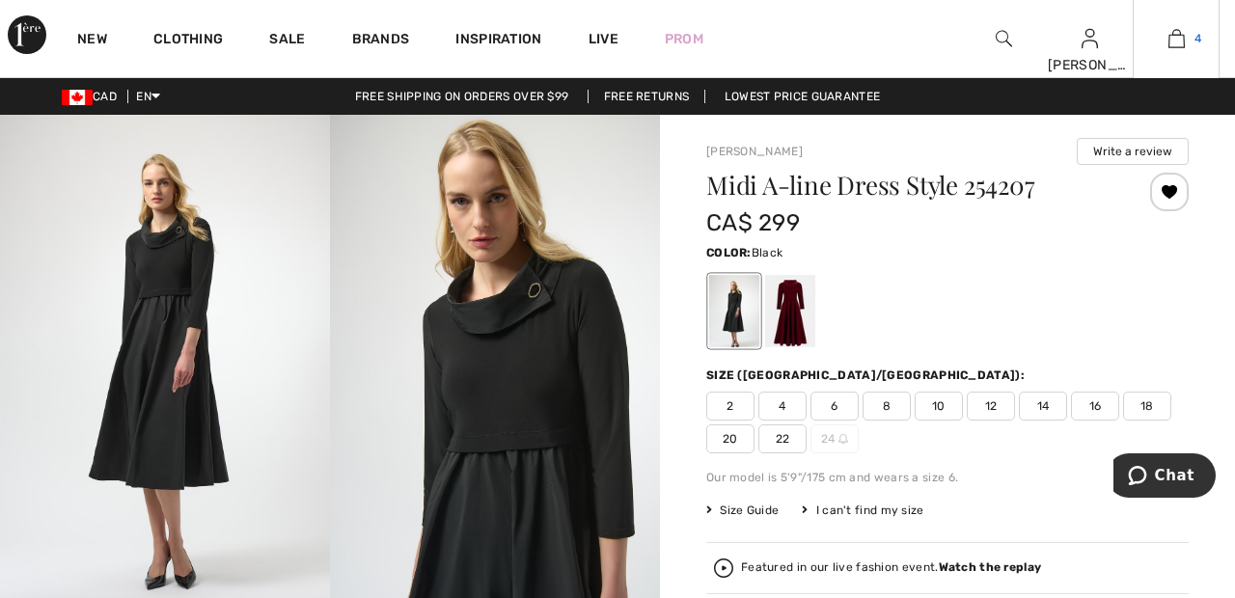
click at [1187, 40] on link "4" at bounding box center [1175, 38] width 85 height 23
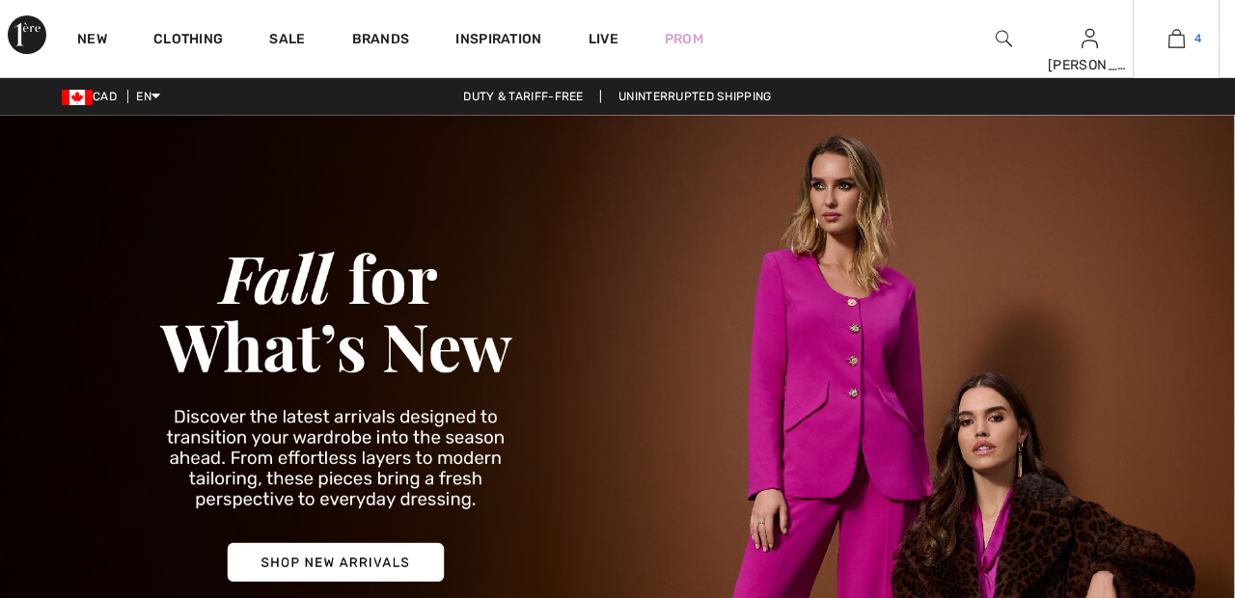
click at [1183, 45] on img at bounding box center [1176, 38] width 16 height 23
